Goal: Consume media (video, audio)

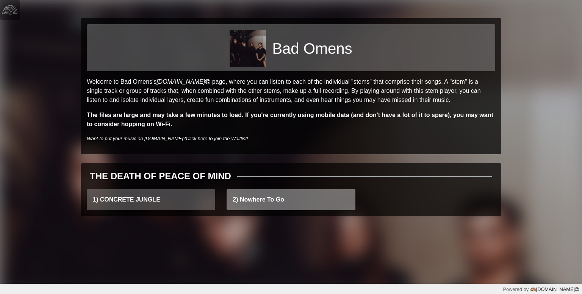
click at [261, 204] on link "2) Nowhere To Go" at bounding box center [291, 199] width 128 height 21
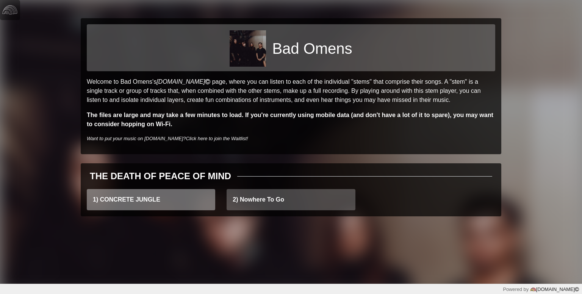
click at [128, 203] on link "1) CONCRETE JUNGLE" at bounding box center [151, 199] width 128 height 21
